Goal: Task Accomplishment & Management: Manage account settings

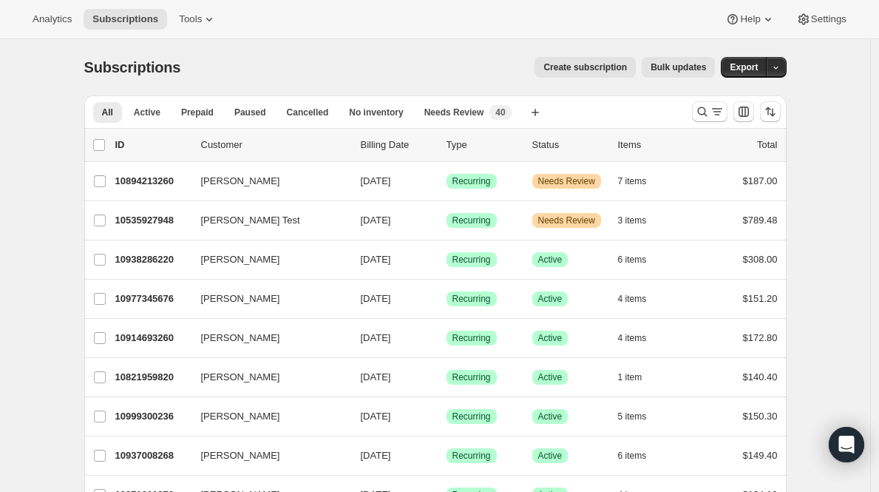
click at [696, 104] on div at bounding box center [709, 111] width 35 height 21
click at [702, 106] on icon "Search and filter results" at bounding box center [702, 111] width 15 height 15
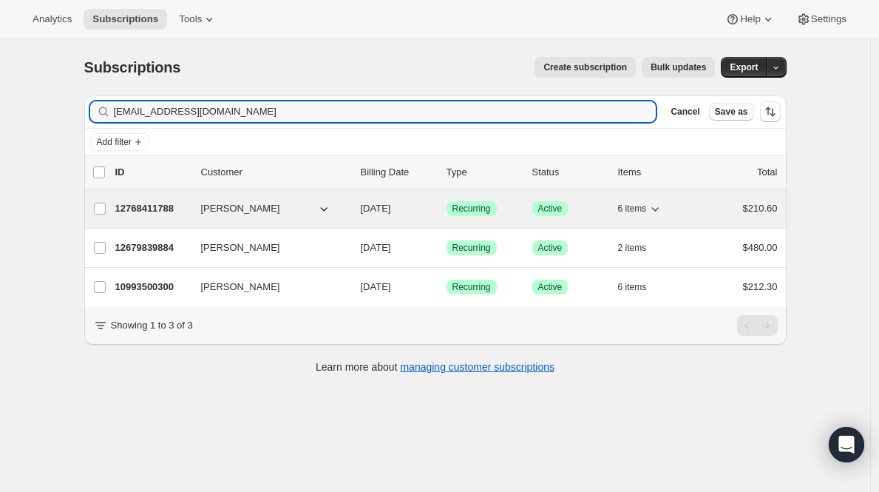
type input "judyfiller@msn.com"
click at [152, 208] on p "12768411788" at bounding box center [152, 208] width 74 height 15
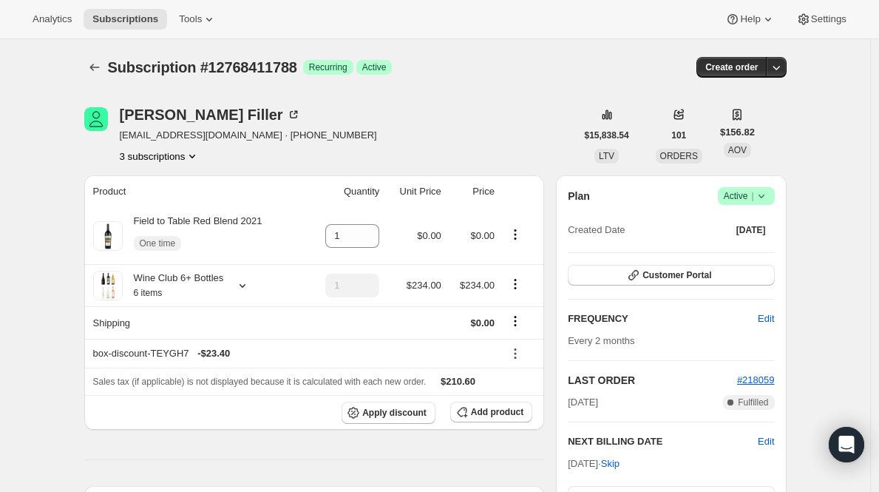
click at [265, 75] on span "Subscription #12768411788" at bounding box center [202, 67] width 189 height 16
copy span "12768411788"
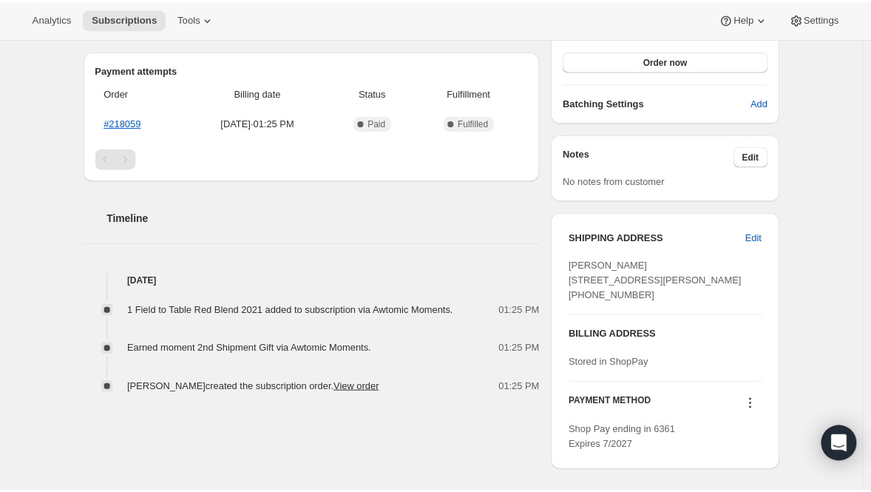
scroll to position [436, 0]
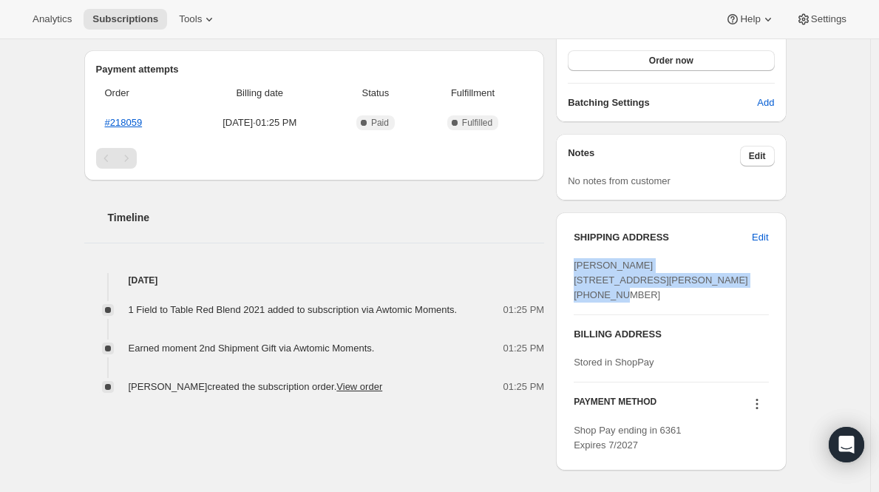
drag, startPoint x: 578, startPoint y: 263, endPoint x: 680, endPoint y: 286, distance: 104.6
click at [680, 286] on div "Erin Olson 6715 Laysan Teal Cove Fort Wayne IN, 46845 United States +12602461397" at bounding box center [671, 280] width 194 height 44
copy span "Erin Olson 6715 Laysan Teal Cove Fort Wayne IN, 46845"
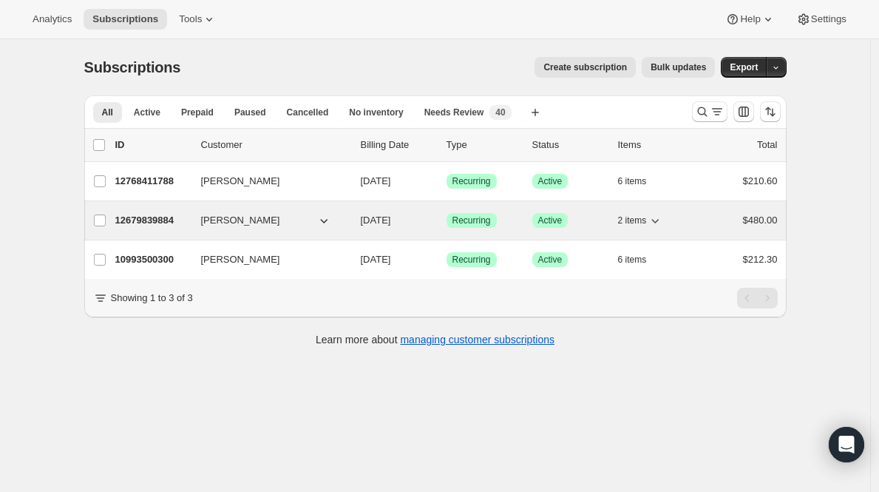
click at [160, 214] on p "12679839884" at bounding box center [152, 220] width 74 height 15
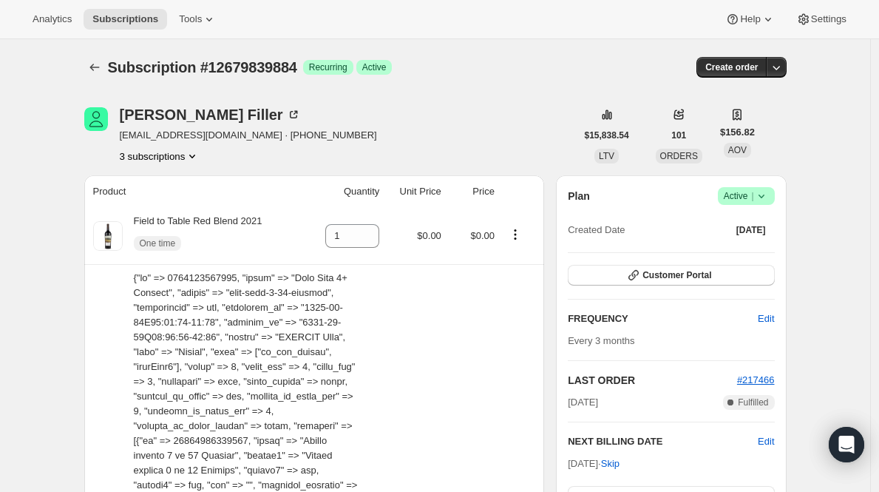
click at [242, 68] on span "Subscription #12679839884" at bounding box center [202, 67] width 189 height 16
copy span "12679839884"
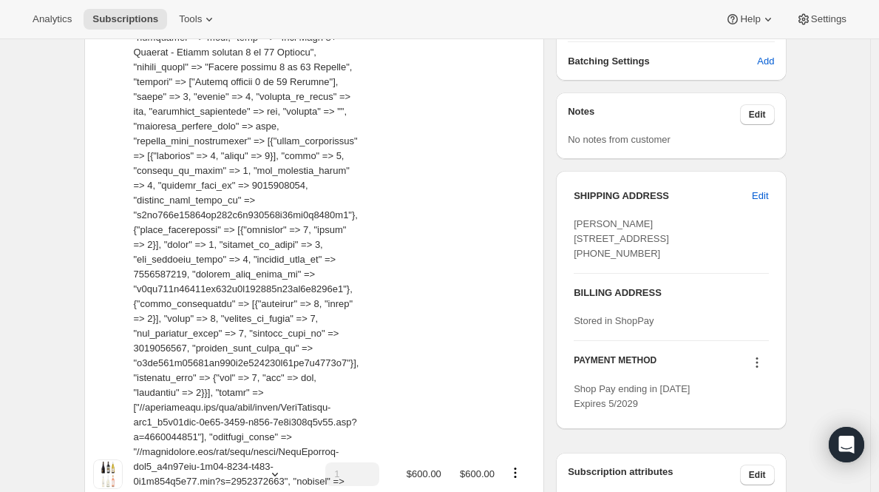
drag, startPoint x: 569, startPoint y: 223, endPoint x: 714, endPoint y: 247, distance: 146.1
click at [714, 247] on div "SHIPPING ADDRESS Edit Ilan Malka 4957 Southwest 35th Way Fort Lauderdale FL, 33…" at bounding box center [671, 300] width 230 height 258
copy span "Ilan Malka 4957 Southwest 35th Way Fort Lauderdale FL, 33312"
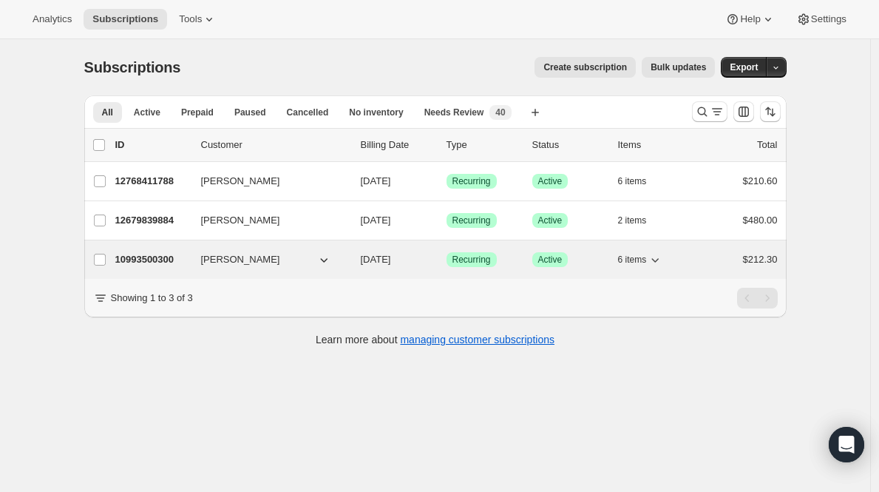
click at [126, 256] on p "10993500300" at bounding box center [152, 259] width 74 height 15
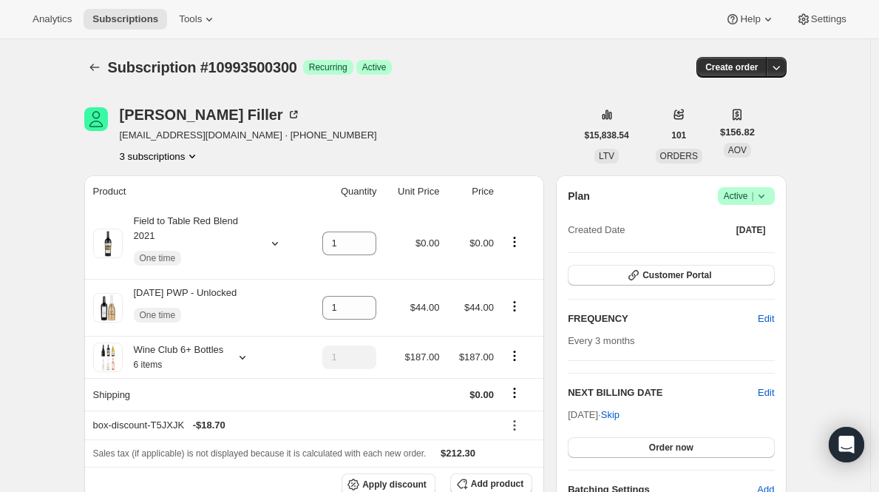
click at [223, 65] on span "Subscription #10993500300" at bounding box center [202, 67] width 189 height 16
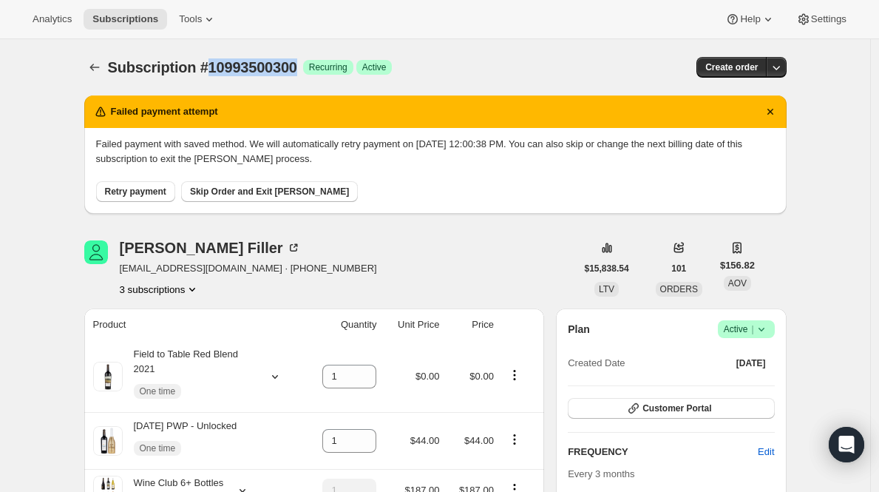
click at [223, 65] on span "Subscription #10993500300" at bounding box center [202, 67] width 189 height 16
copy span "Subscription #10993500300"
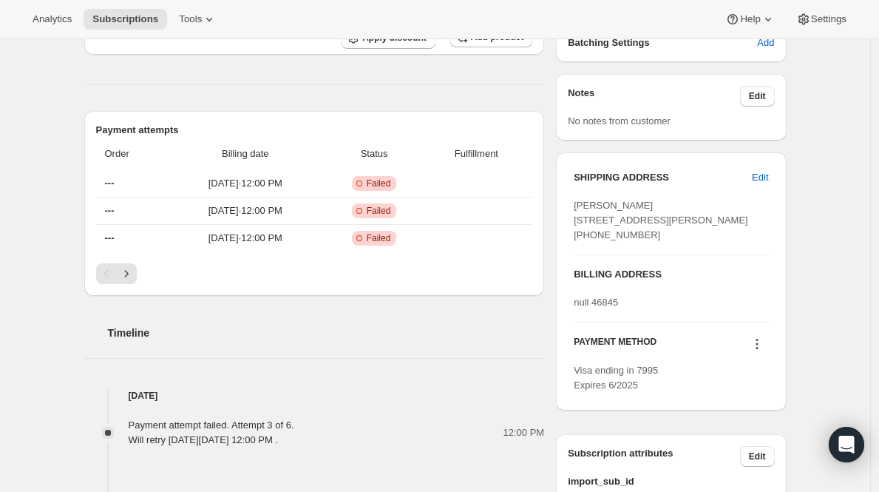
scroll to position [673, 0]
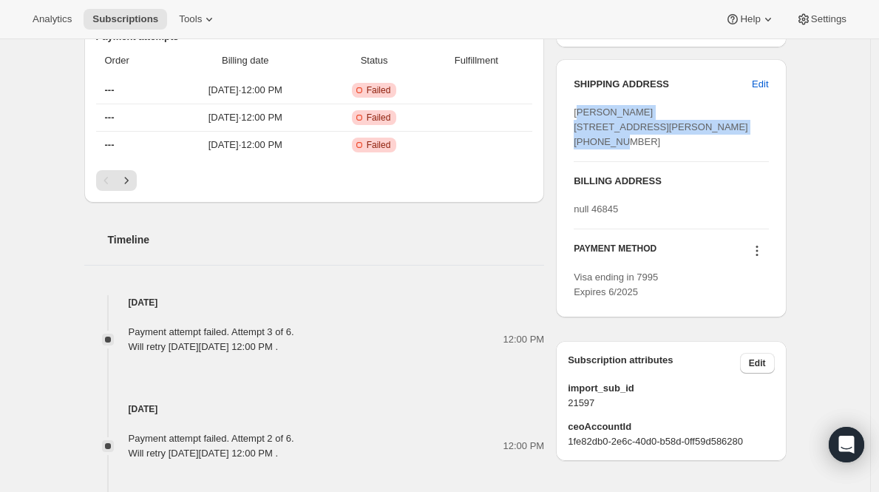
drag, startPoint x: 583, startPoint y: 109, endPoint x: 680, endPoint y: 143, distance: 102.7
click at [680, 143] on div "Judy Filler 3011 Wilderness Road Fort Wayne IN, 46845 United States +12604456299" at bounding box center [671, 127] width 194 height 44
drag, startPoint x: 680, startPoint y: 143, endPoint x: 562, endPoint y: 115, distance: 121.1
click at [562, 115] on div "SHIPPING ADDRESS Edit Judy Filler 3011 Wilderness Road Fort Wayne IN, 46845 Uni…" at bounding box center [671, 188] width 230 height 258
copy span "Judy Filler 3011 Wilderness Road Fort Wayne IN, 46845"
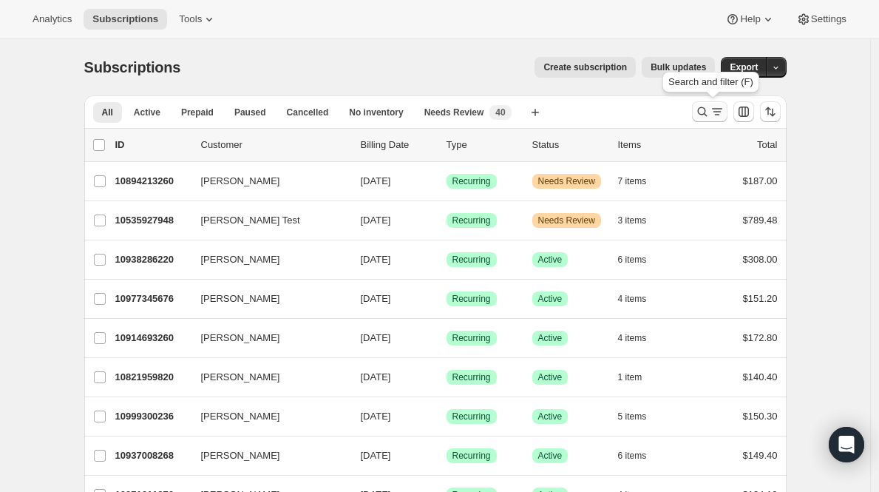
click at [704, 113] on icon "Search and filter results" at bounding box center [702, 111] width 15 height 15
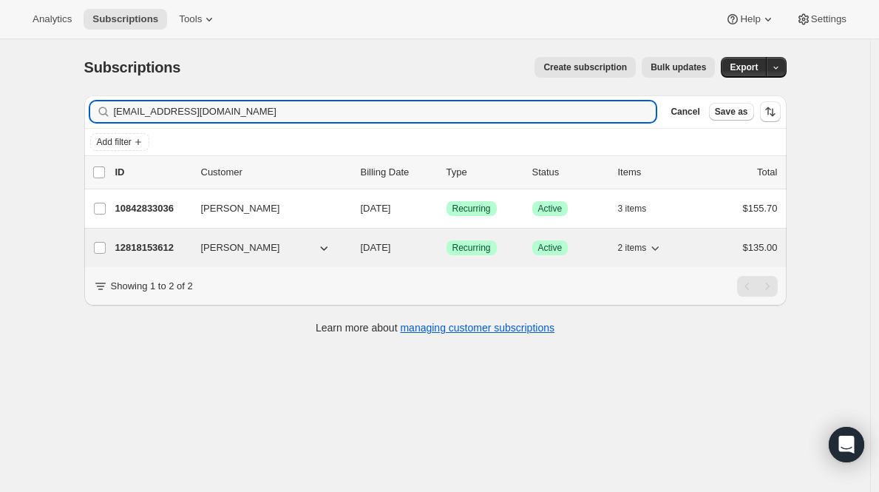
type input "beckywotzka@gmail.com"
click at [146, 242] on p "12818153612" at bounding box center [152, 247] width 74 height 15
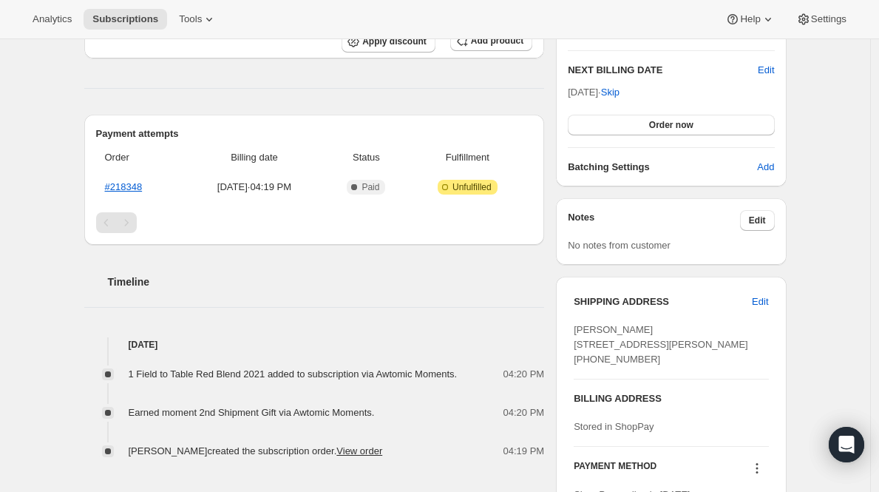
scroll to position [509, 0]
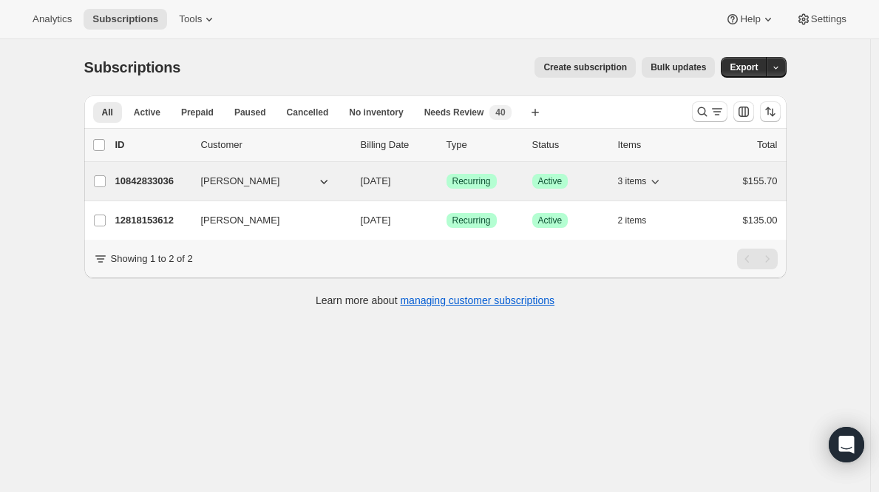
click at [167, 176] on p "10842833036" at bounding box center [152, 181] width 74 height 15
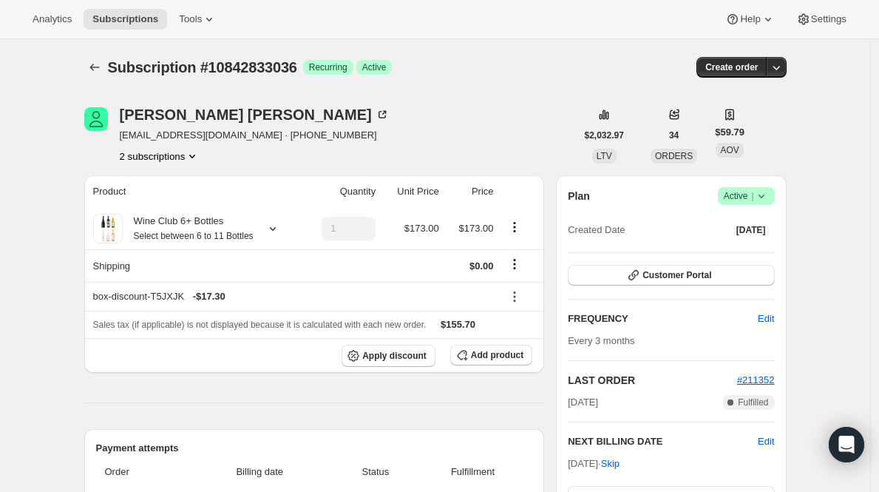
click at [751, 201] on span "Active |" at bounding box center [746, 196] width 45 height 15
click at [736, 257] on button "Cancel subscription" at bounding box center [745, 250] width 92 height 24
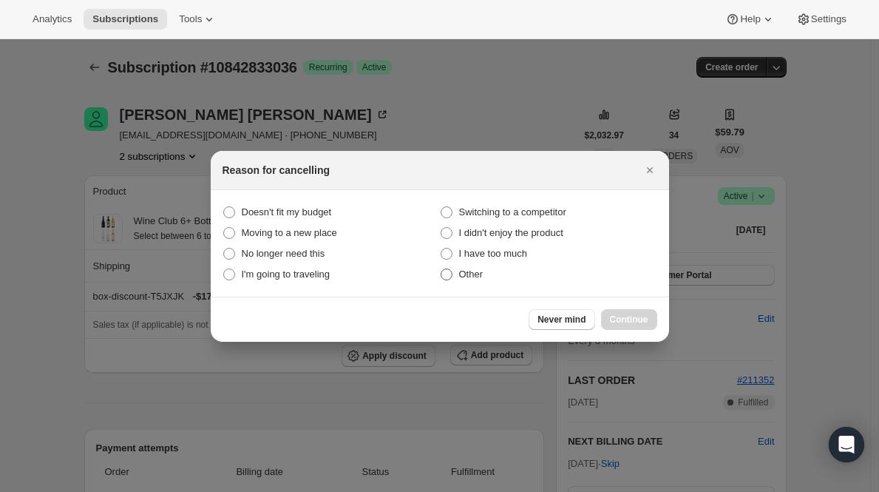
click at [470, 271] on span "Other" at bounding box center [471, 273] width 24 height 11
click at [441, 269] on input "Other" at bounding box center [441, 268] width 1 height 1
radio input "true"
click at [616, 316] on span "Continue" at bounding box center [629, 320] width 38 height 12
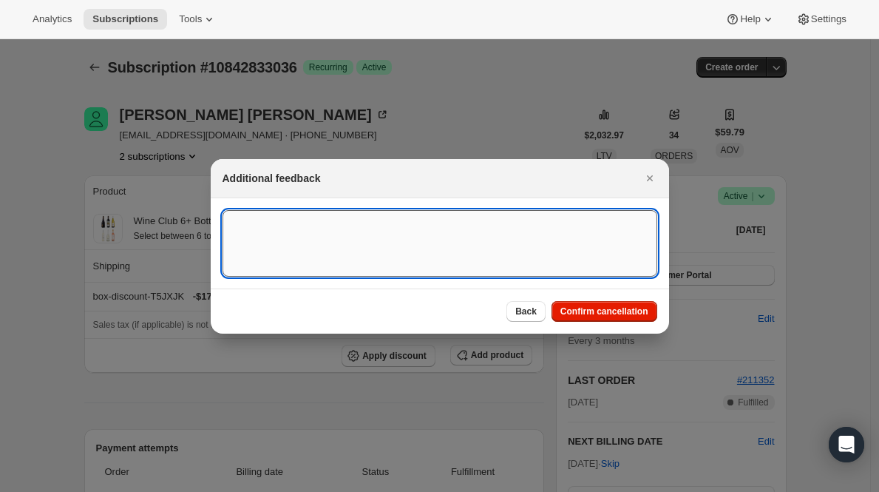
click at [410, 260] on textarea ":r2n:" at bounding box center [440, 243] width 435 height 67
type textarea "started new sub"
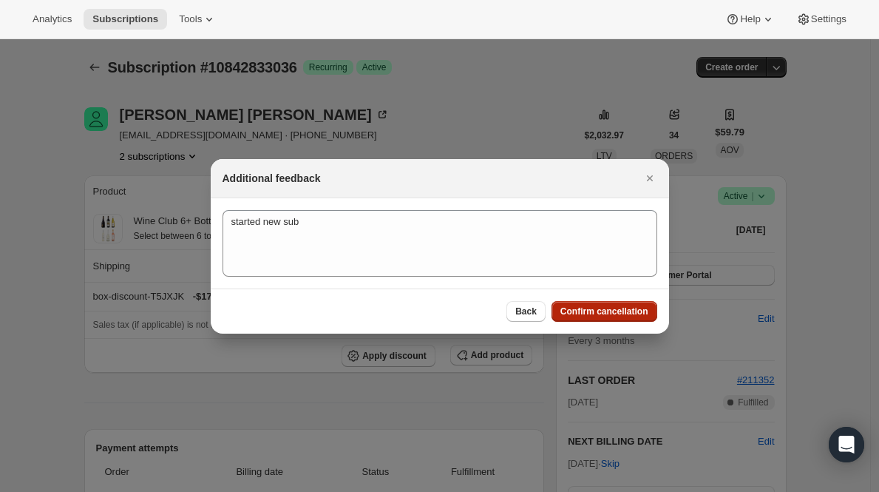
click at [575, 316] on button "Confirm cancellation" at bounding box center [605, 311] width 106 height 21
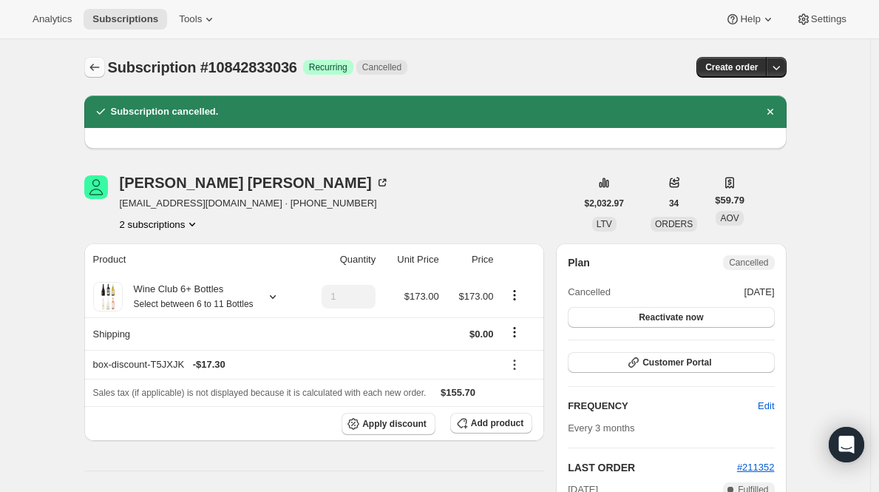
click at [96, 71] on icon "Subscriptions" at bounding box center [94, 67] width 15 height 15
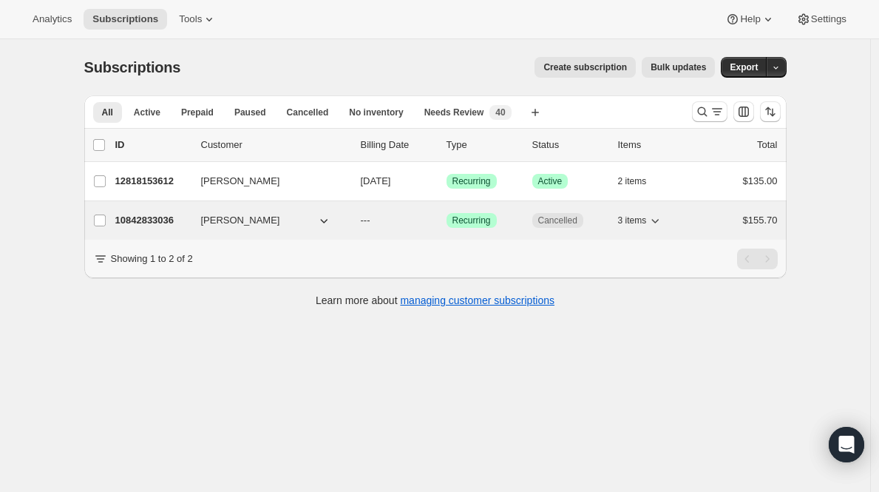
click at [155, 216] on p "10842833036" at bounding box center [152, 220] width 74 height 15
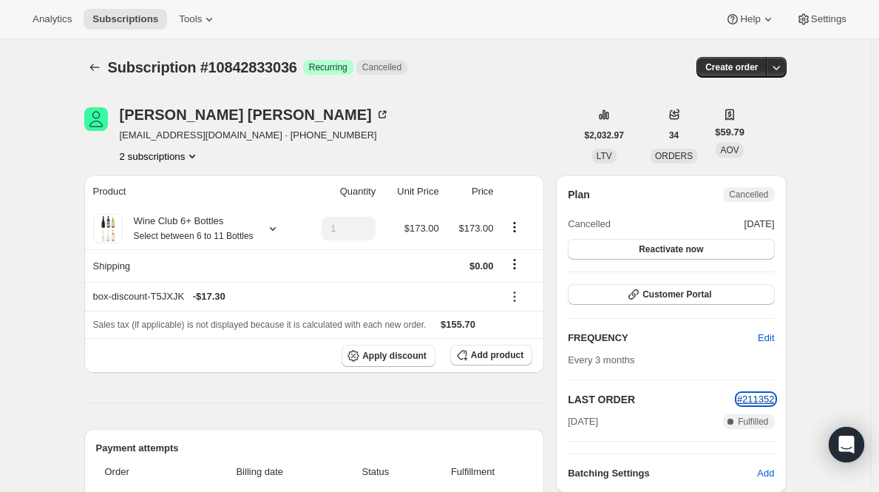
click at [773, 396] on span "#211352" at bounding box center [756, 398] width 38 height 11
click at [101, 72] on icon "Subscriptions" at bounding box center [94, 67] width 15 height 15
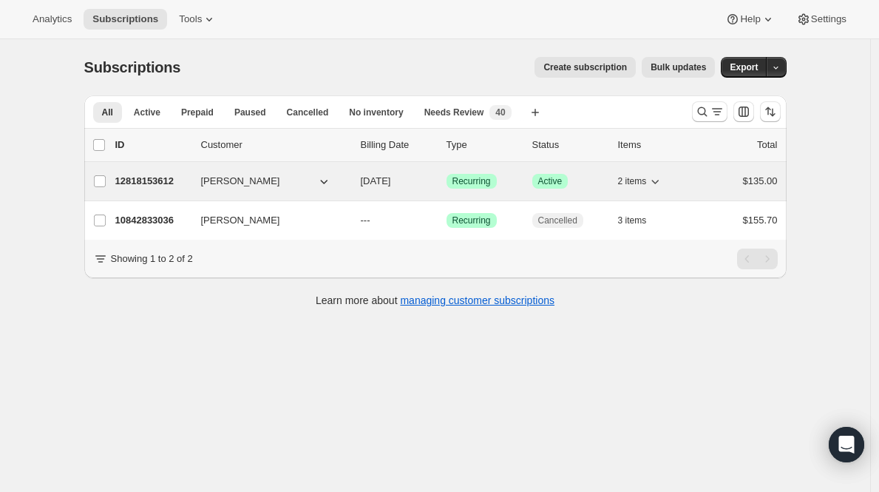
click at [143, 182] on p "12818153612" at bounding box center [152, 181] width 74 height 15
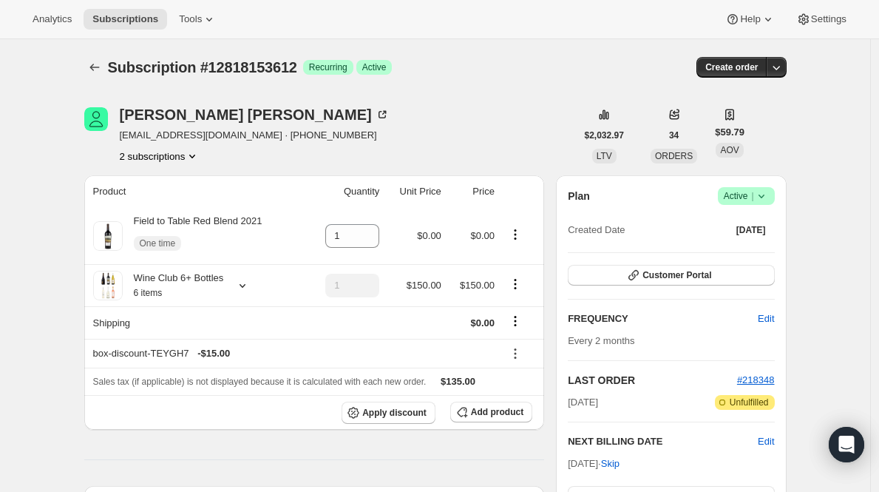
click at [767, 385] on span "#218348" at bounding box center [756, 380] width 38 height 15
click at [765, 382] on span "#218348" at bounding box center [756, 379] width 38 height 11
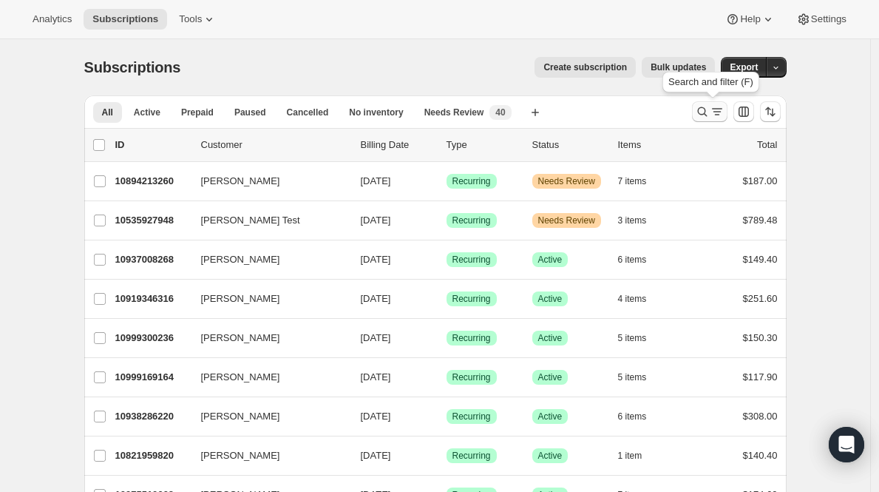
click at [714, 112] on icon "Search and filter results" at bounding box center [717, 111] width 15 height 15
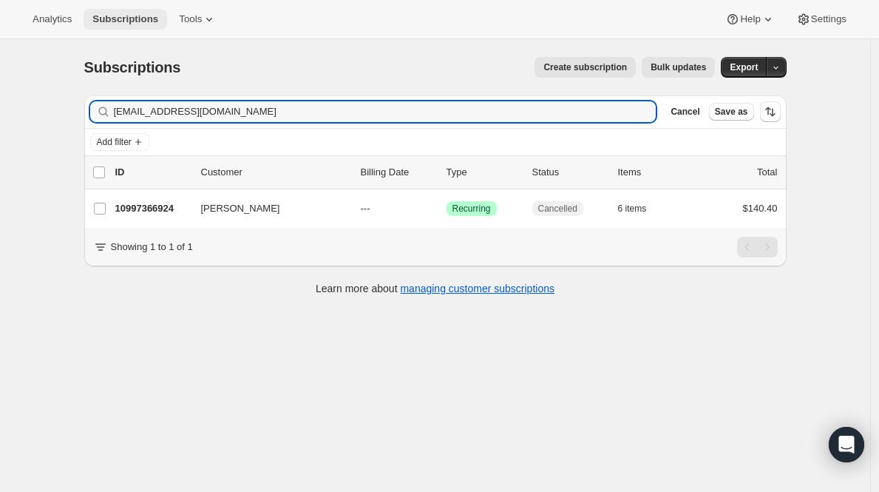
type input "kristabraden@texashealth.org"
